Goal: Navigation & Orientation: Find specific page/section

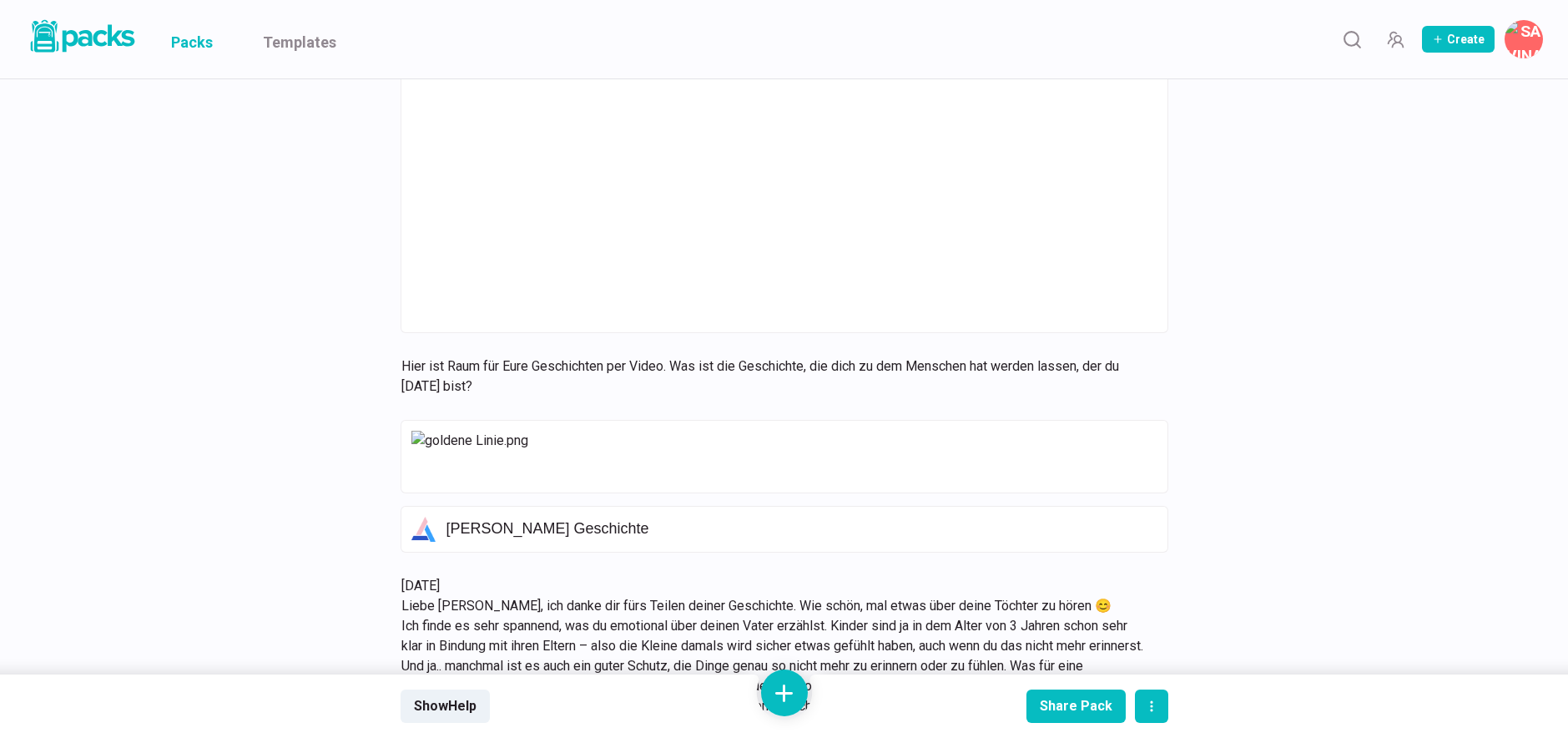
click at [181, 46] on link "Packs" at bounding box center [192, 39] width 42 height 79
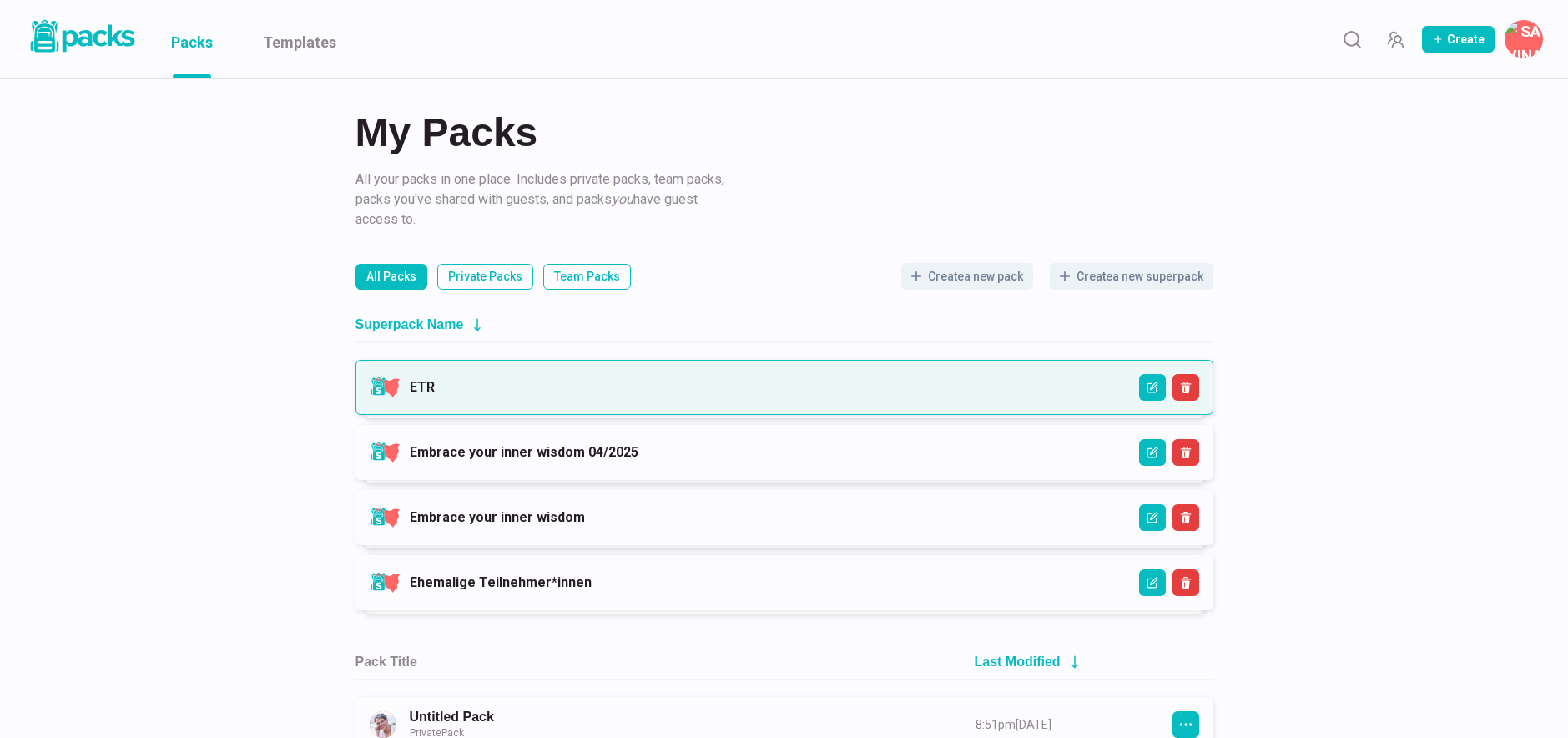
click at [435, 379] on link "ETR" at bounding box center [422, 387] width 25 height 16
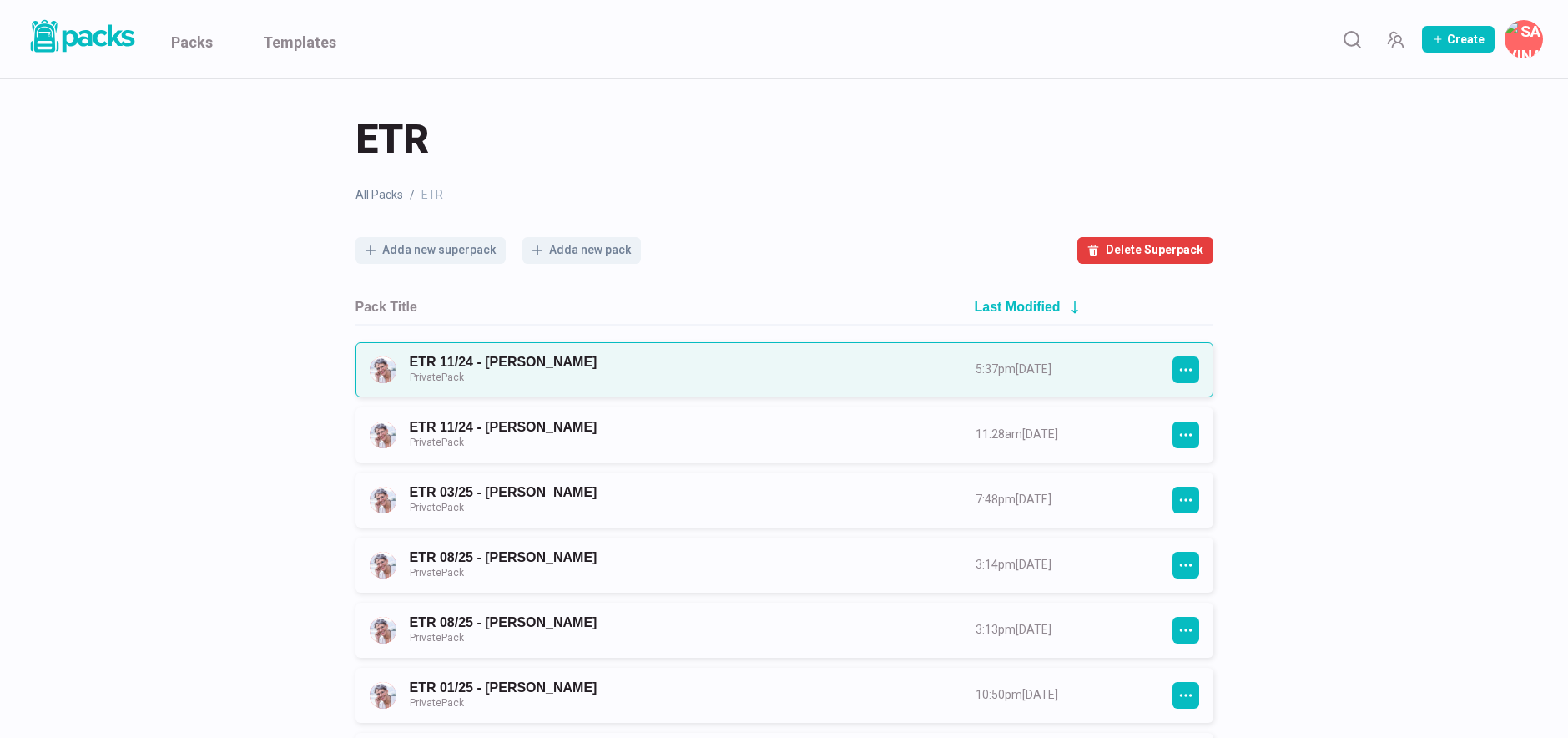
click at [723, 367] on link "ETR 11/24 - [PERSON_NAME] Private Pack" at bounding box center [678, 369] width 536 height 31
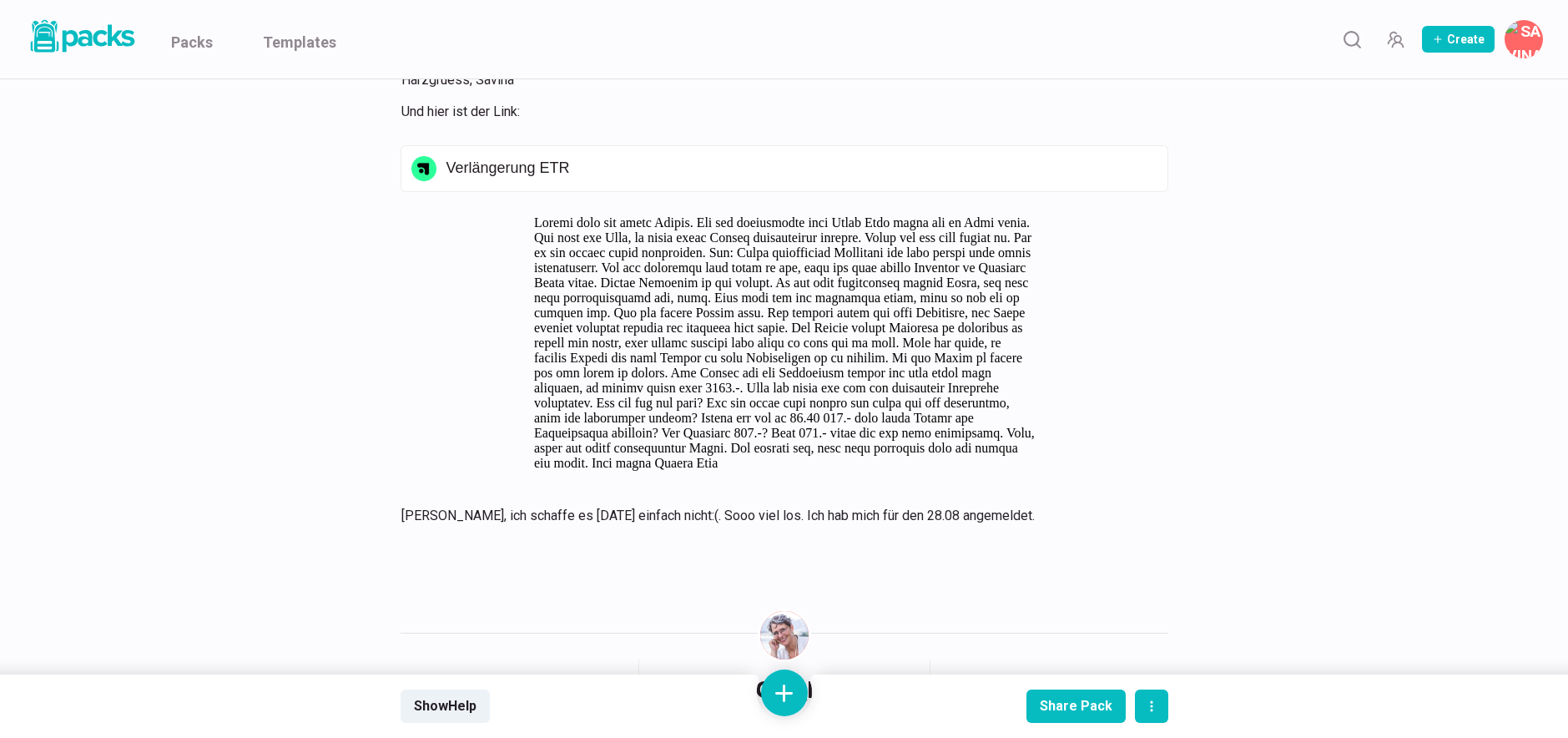
scroll to position [11432, 0]
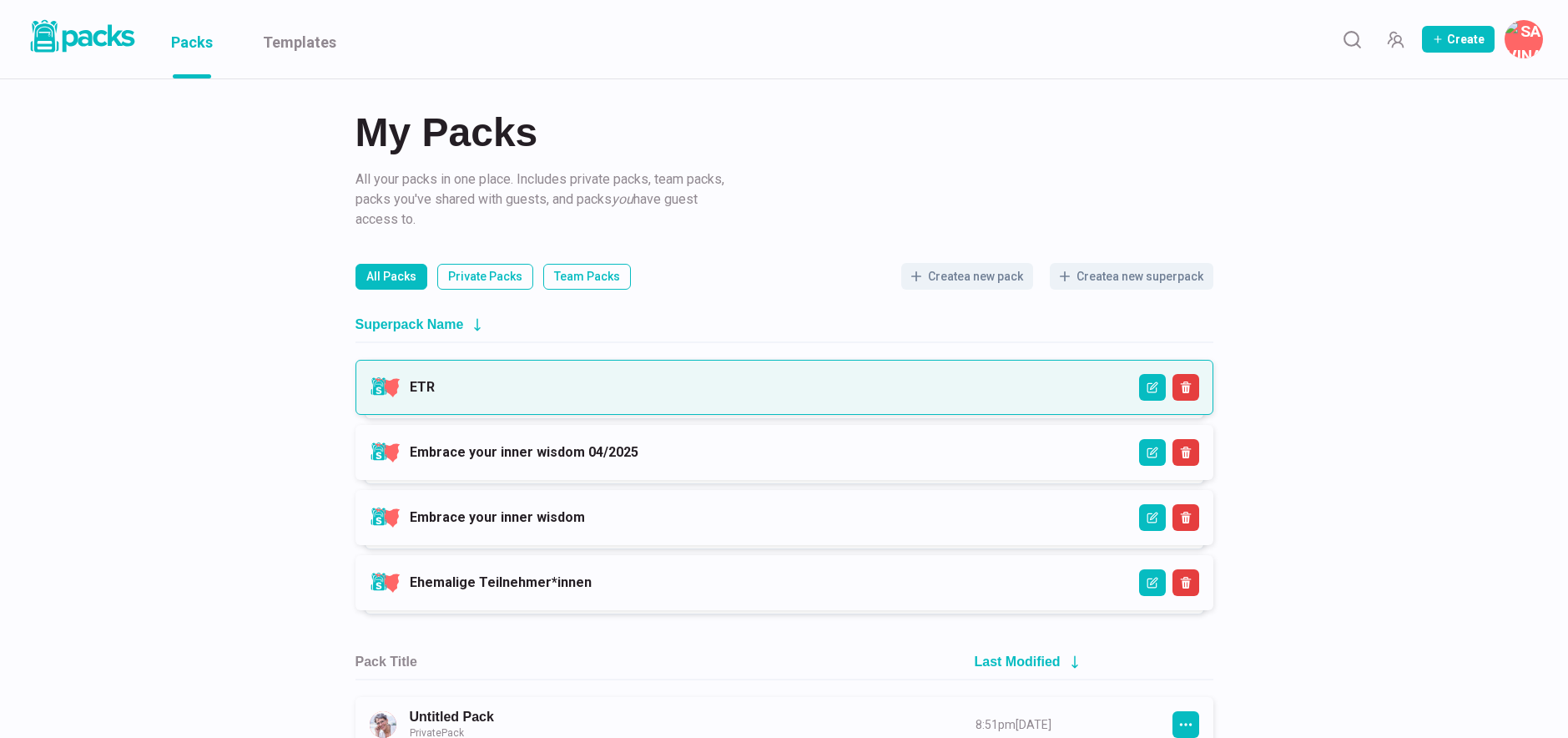
click at [435, 387] on link "ETR" at bounding box center [422, 387] width 25 height 16
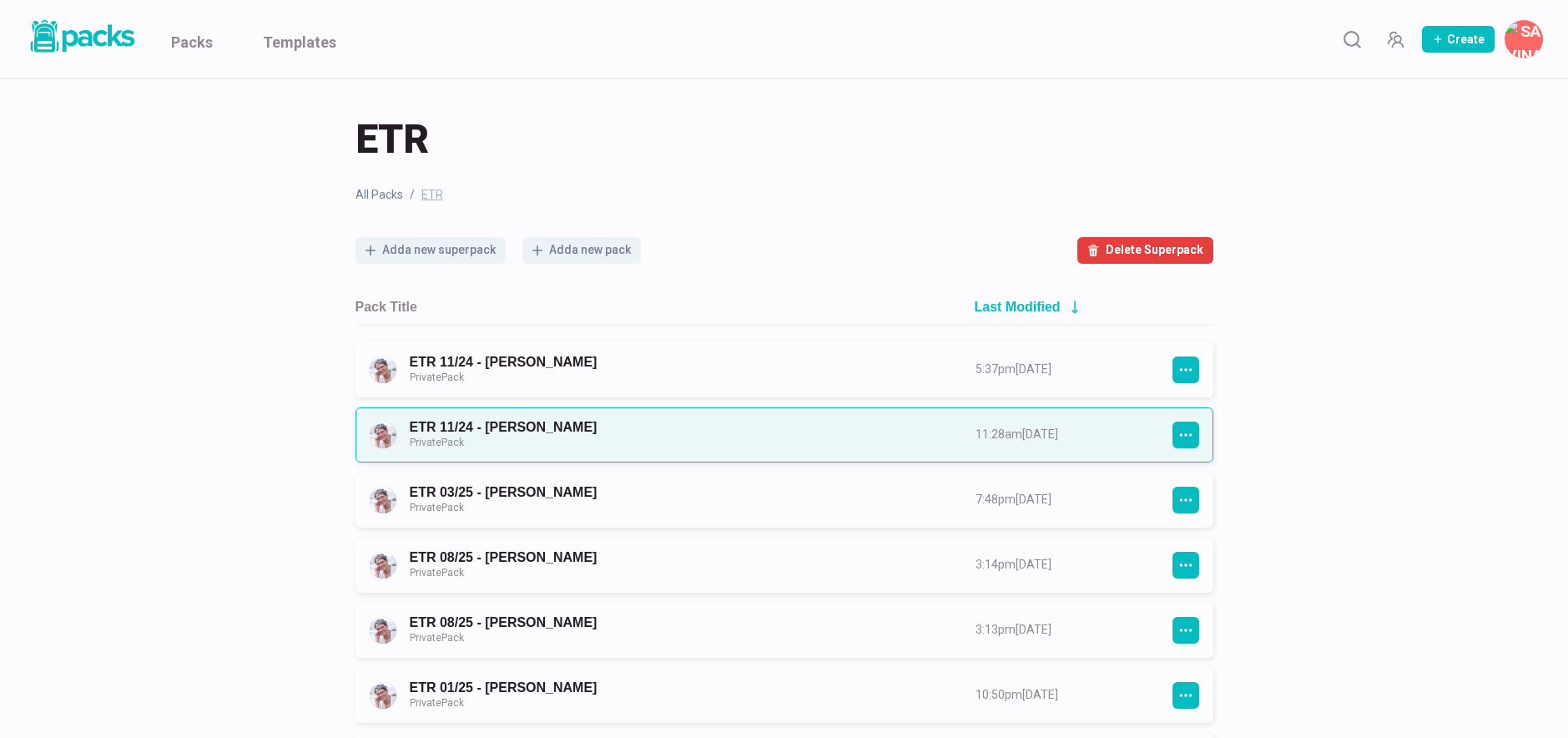
click at [645, 428] on link "ETR 11/24 - Angela Lipp-Pruscha Private Pack" at bounding box center [678, 434] width 536 height 31
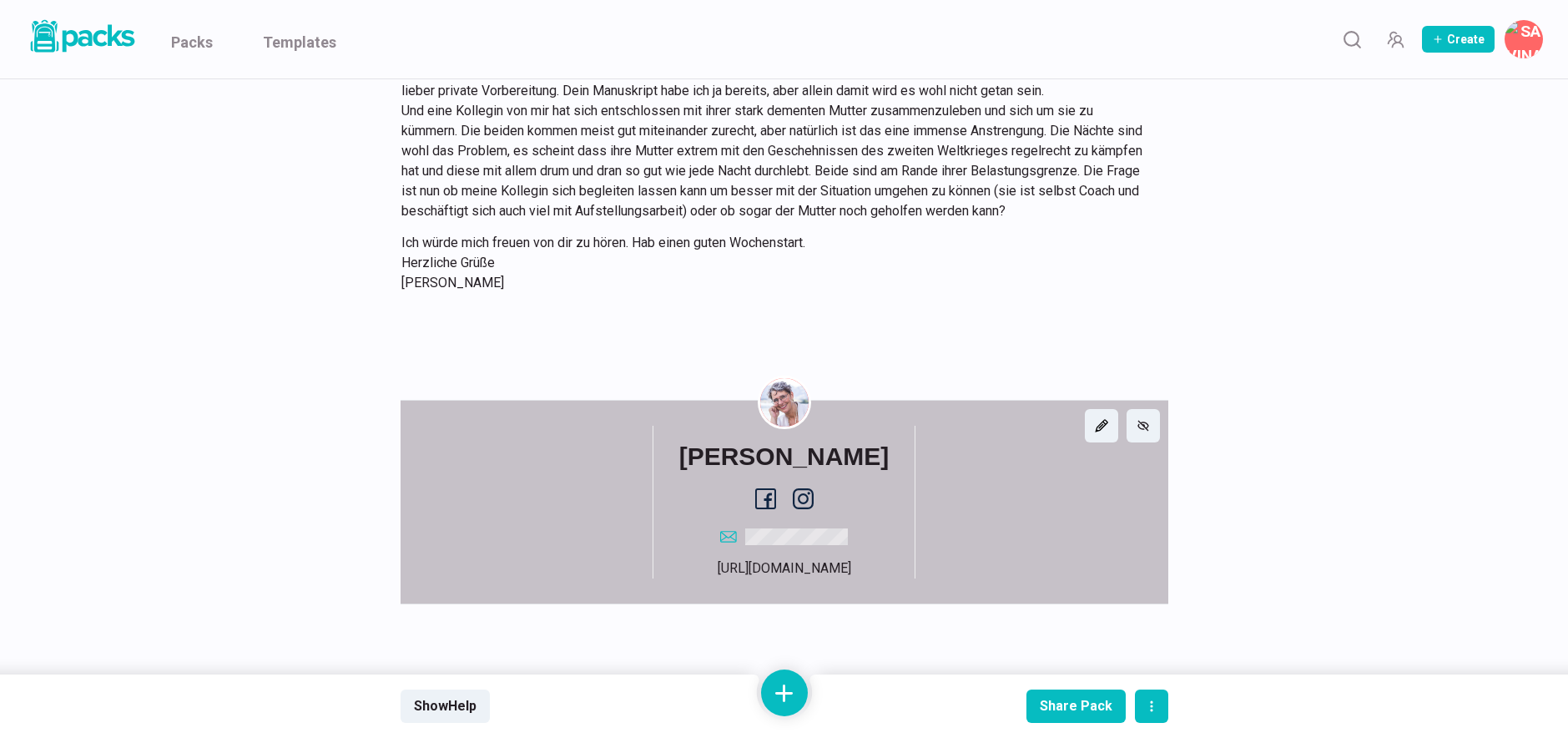
scroll to position [3820, 0]
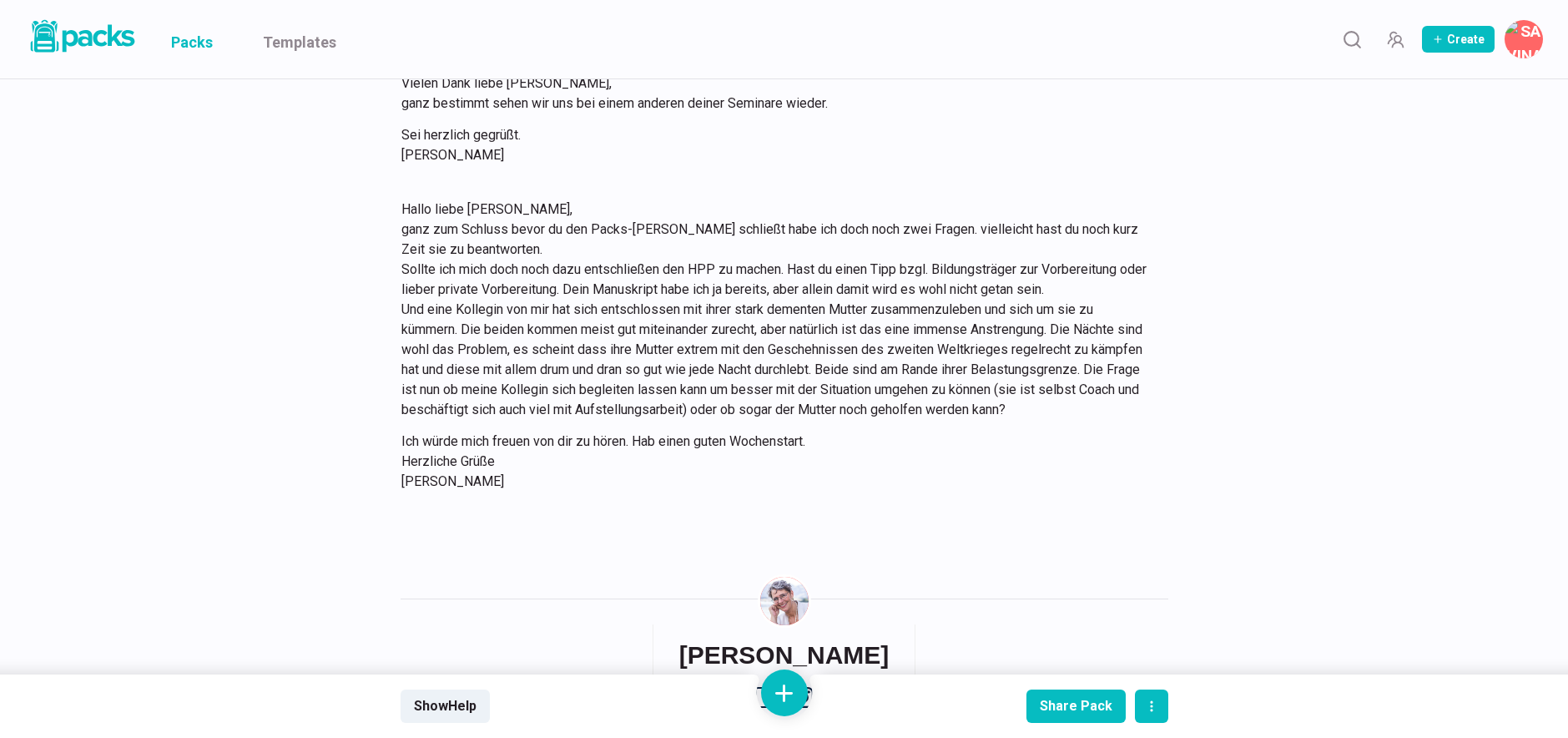
click at [197, 42] on link "Packs" at bounding box center [192, 39] width 42 height 79
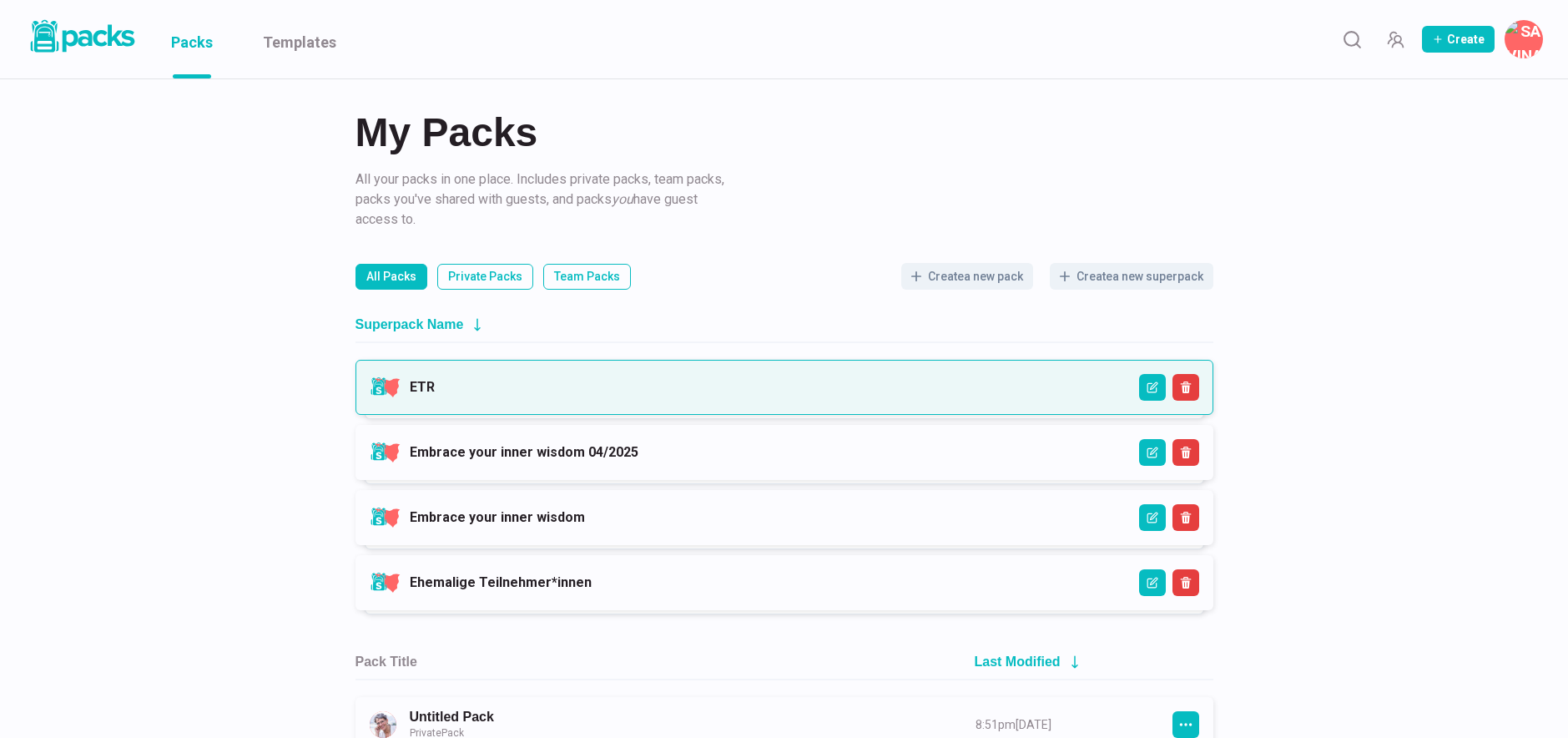
click at [435, 389] on link "ETR" at bounding box center [422, 387] width 25 height 16
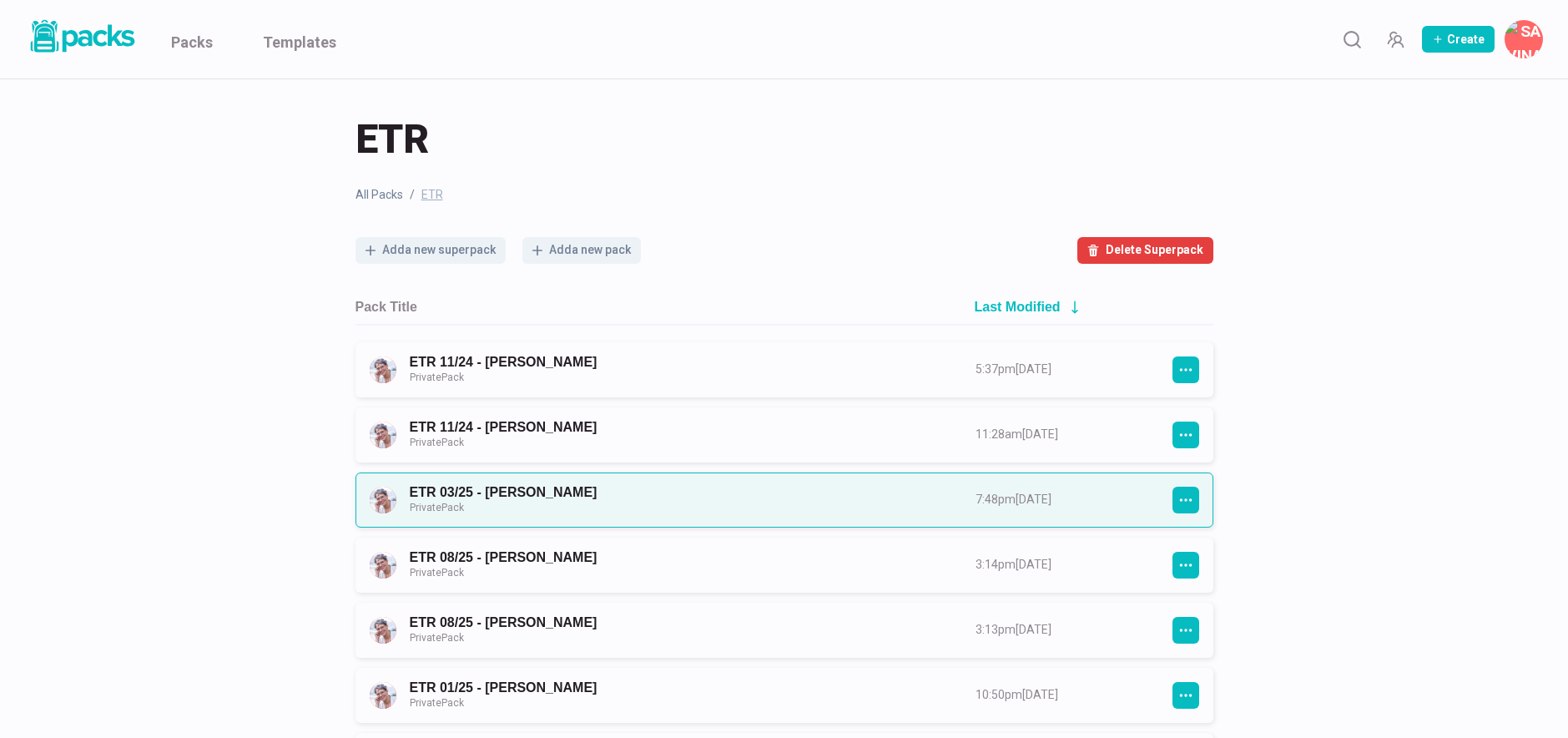
click at [646, 487] on link "ETR 03/25 - Sabine Luberichs Private Pack" at bounding box center [678, 499] width 536 height 31
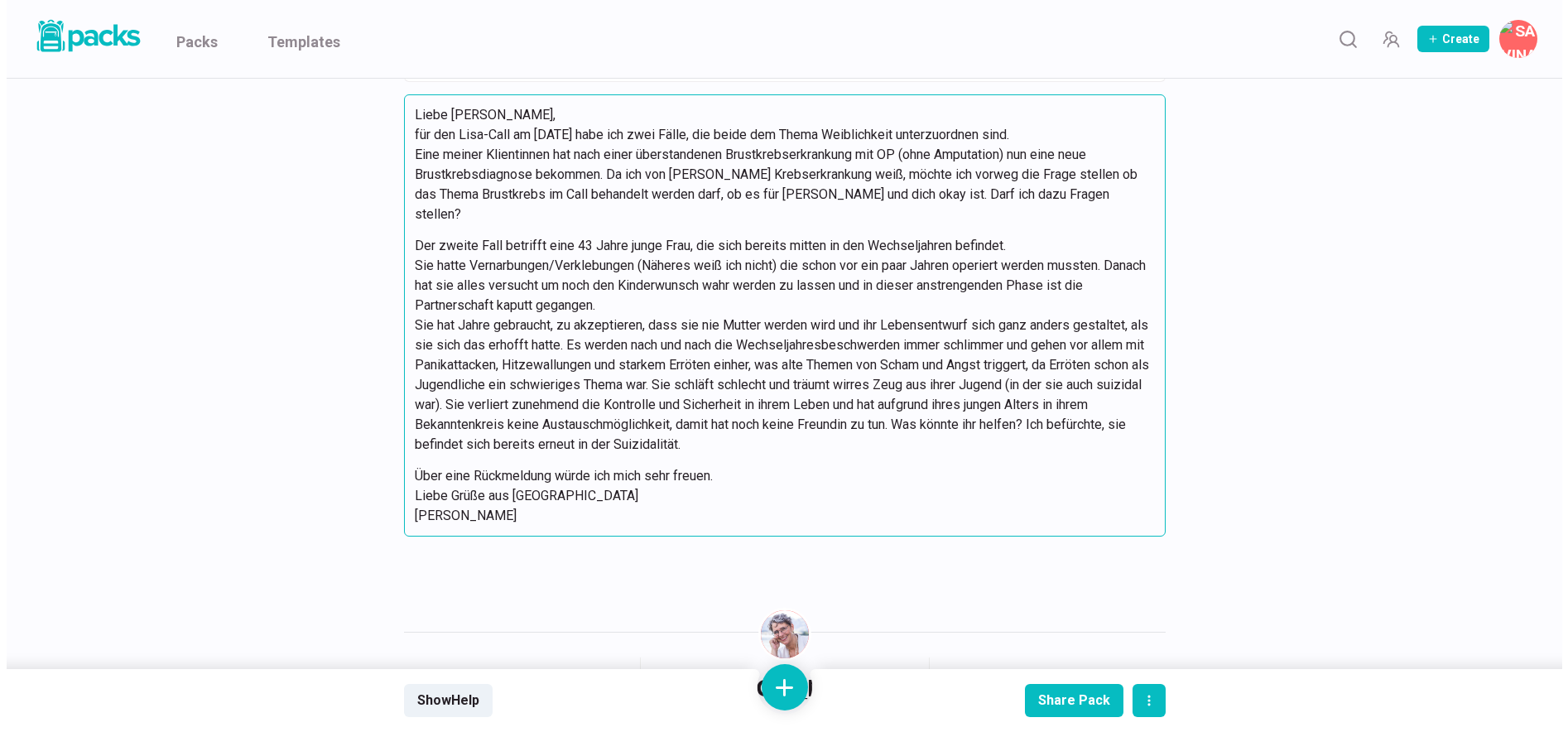
scroll to position [1363, 0]
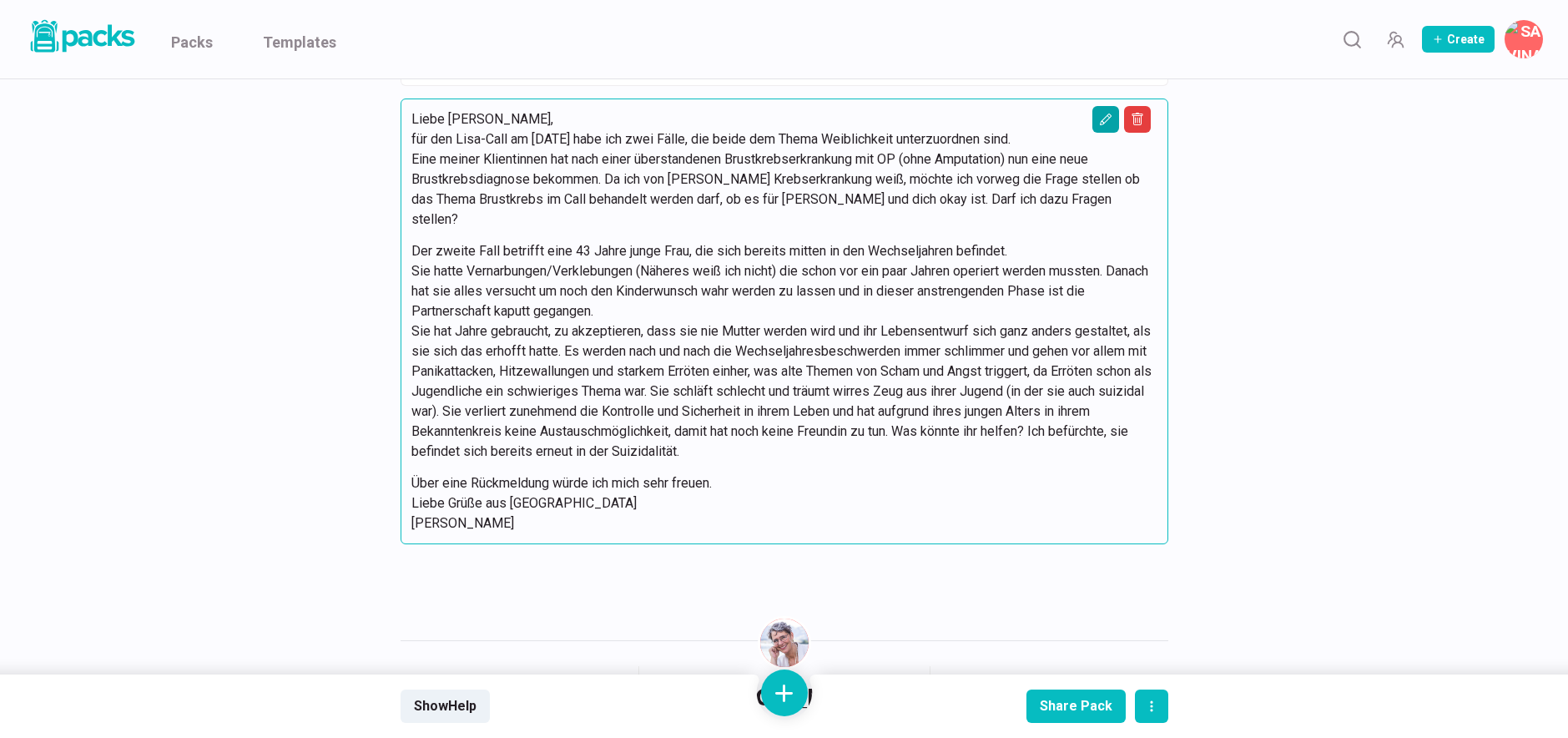
click at [1103, 125] on icon "Edit asset" at bounding box center [1105, 120] width 12 height 12
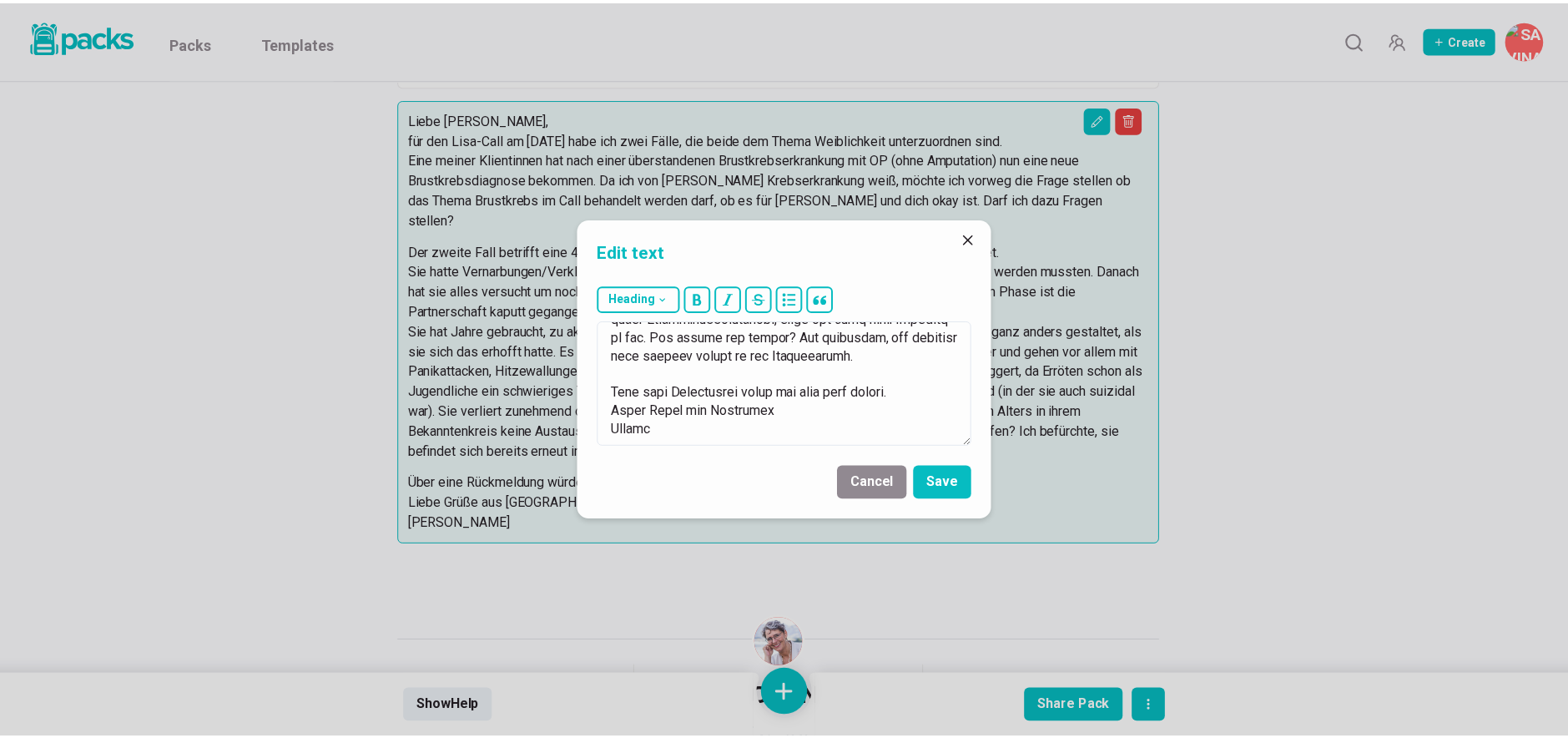
scroll to position [680, 0]
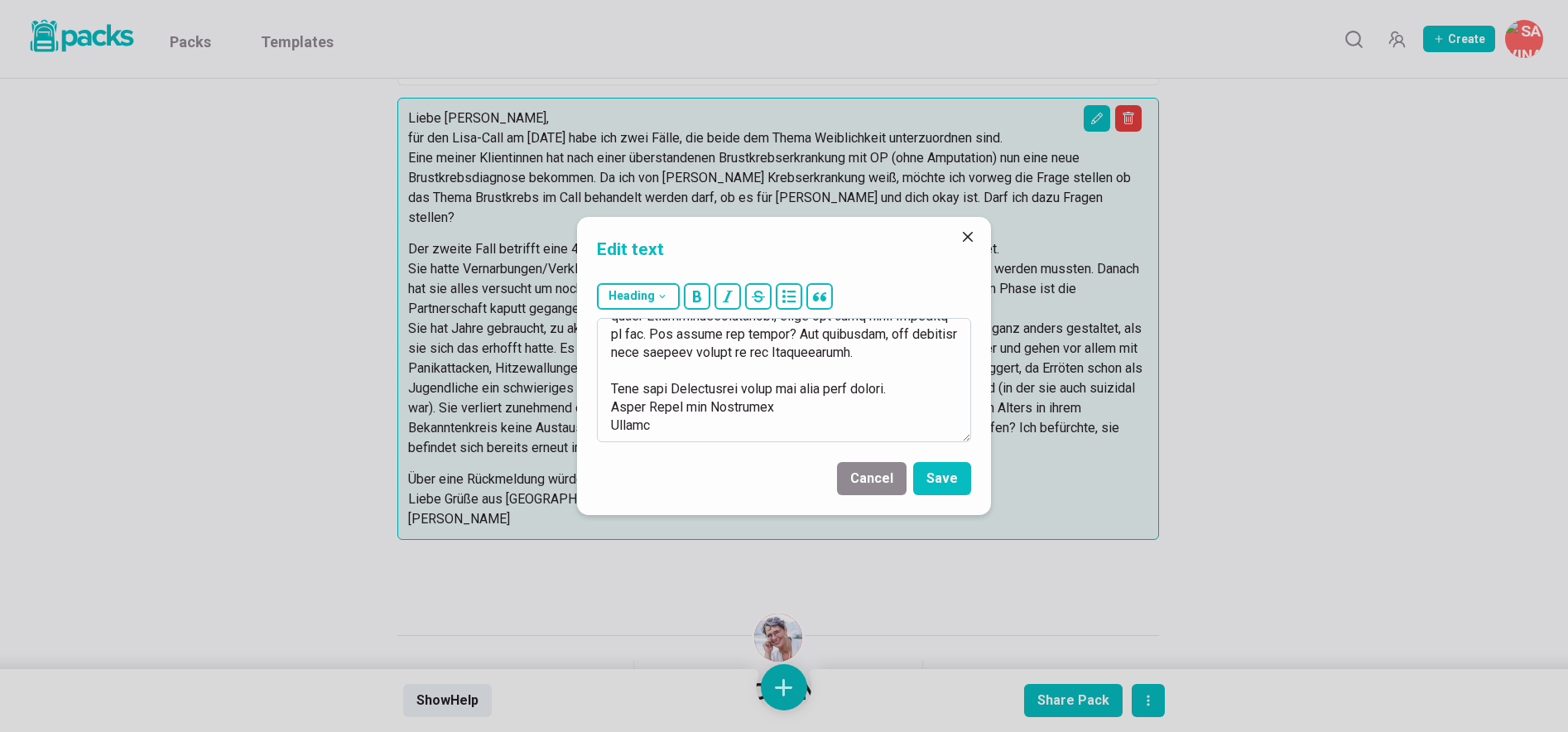
drag, startPoint x: 609, startPoint y: 335, endPoint x: 793, endPoint y: 403, distance: 196.2
click at [793, 403] on textarea at bounding box center [784, 379] width 374 height 124
click at [961, 237] on button "Close" at bounding box center [967, 237] width 27 height 27
